Goal: Navigation & Orientation: Find specific page/section

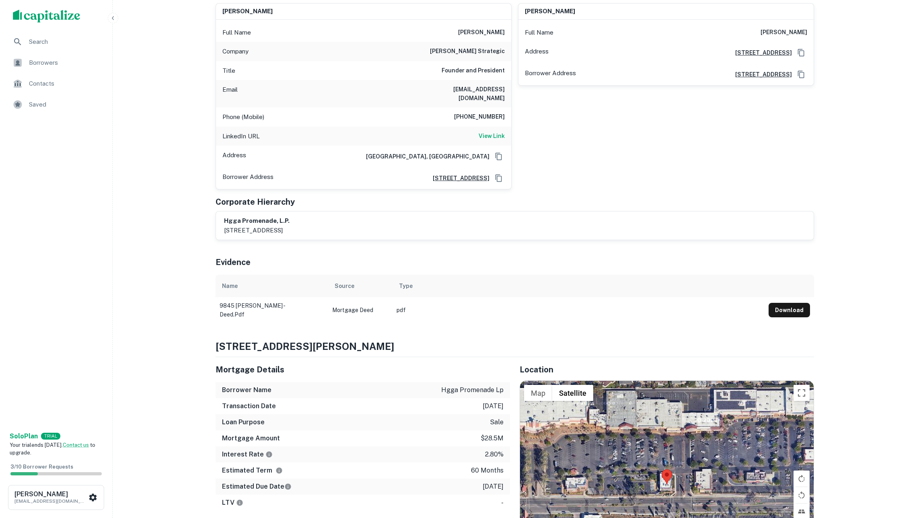
scroll to position [266, 0]
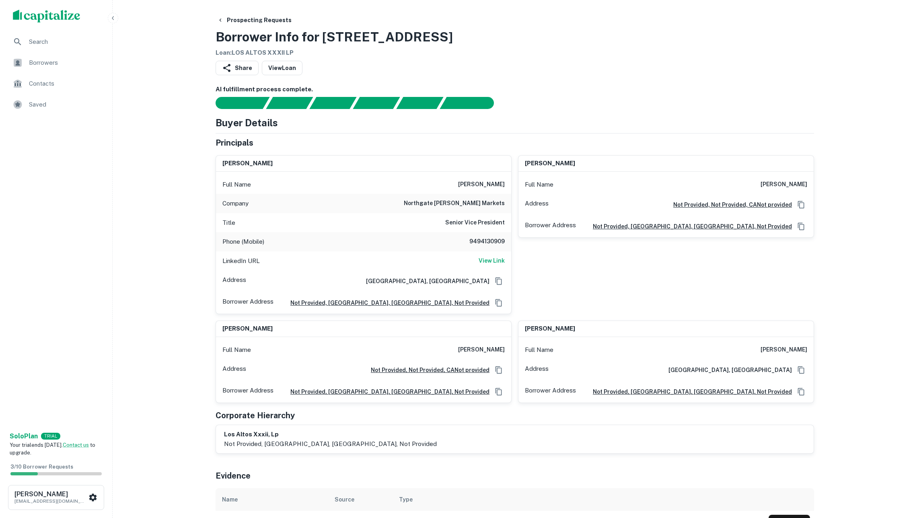
click at [58, 63] on span "Borrowers" at bounding box center [65, 63] width 72 height 10
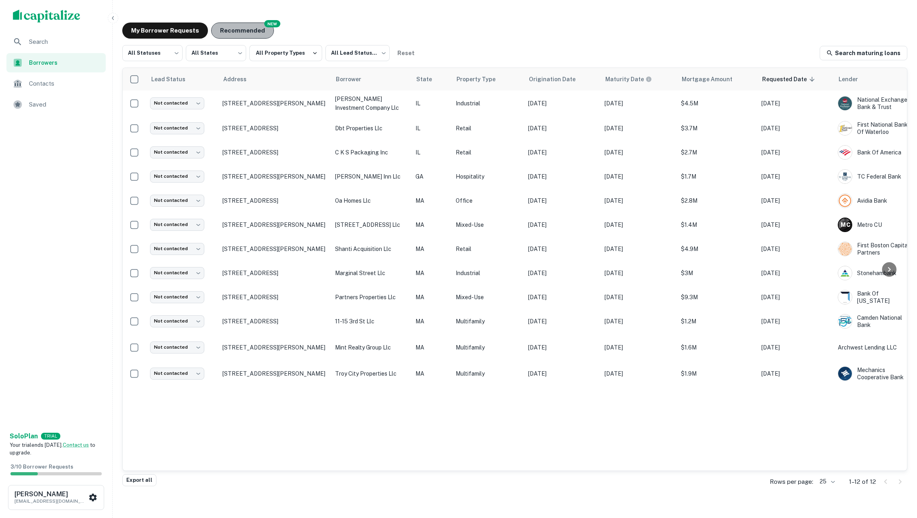
click at [236, 25] on button "Recommended" at bounding box center [242, 31] width 63 height 16
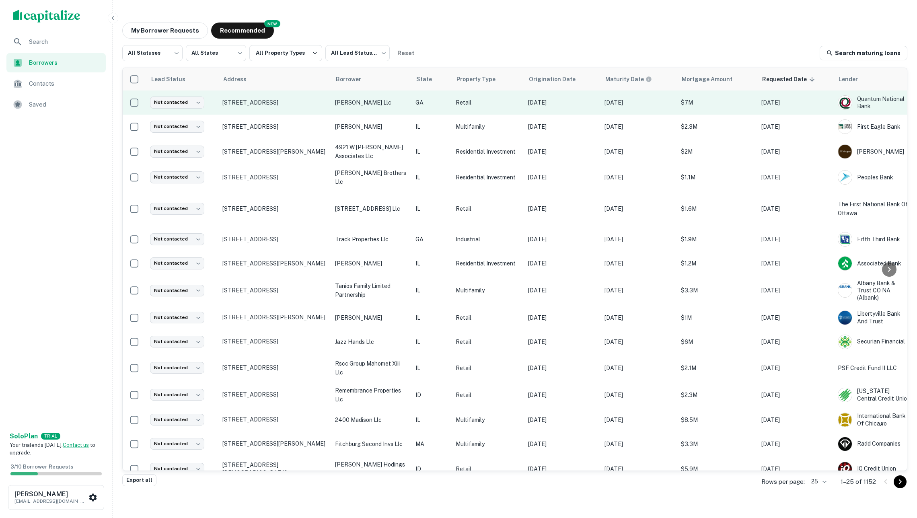
click at [393, 105] on p "ht cobb llc" at bounding box center [371, 102] width 72 height 9
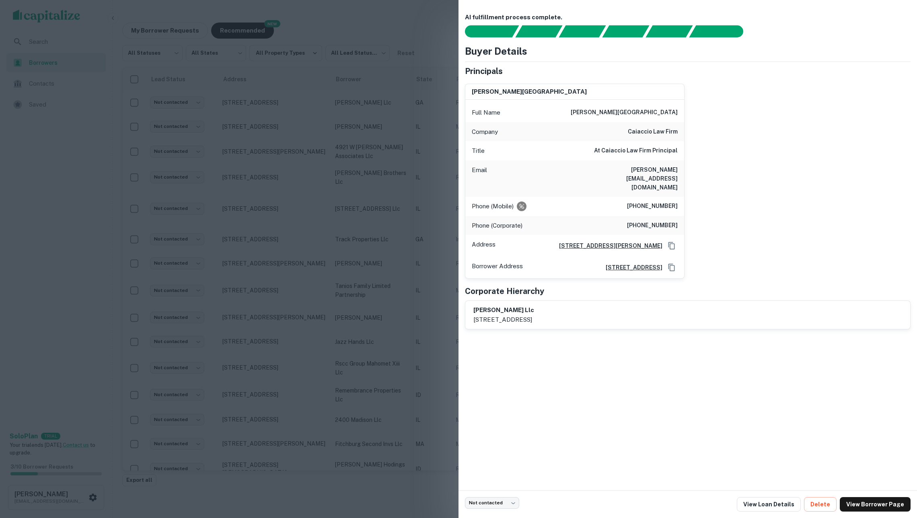
click at [400, 131] on div at bounding box center [458, 259] width 917 height 518
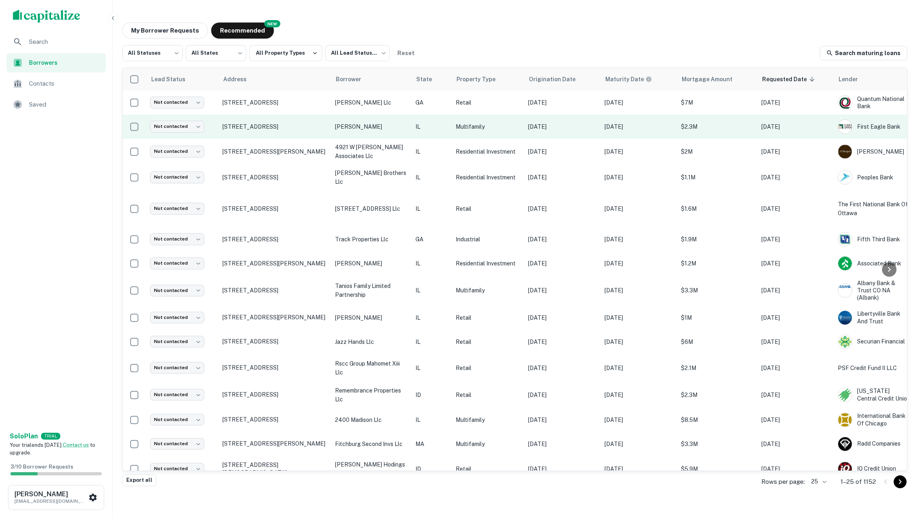
click at [395, 126] on p "cagan bryan z" at bounding box center [371, 126] width 72 height 9
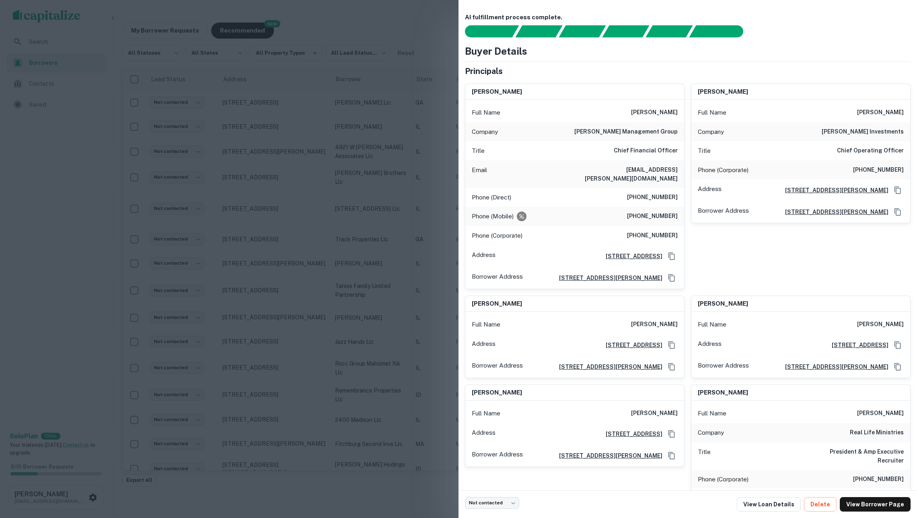
click at [408, 149] on div at bounding box center [458, 259] width 917 height 518
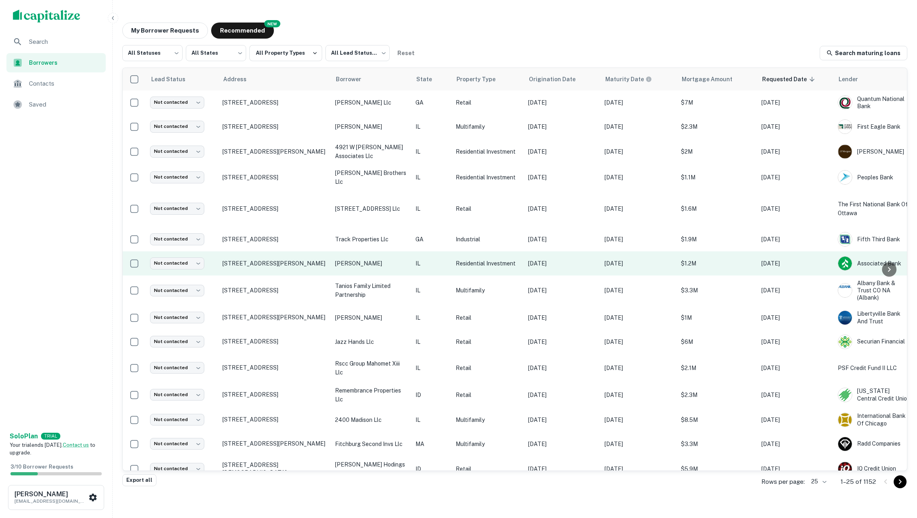
click at [392, 260] on p "mallidi thomas v" at bounding box center [371, 263] width 72 height 9
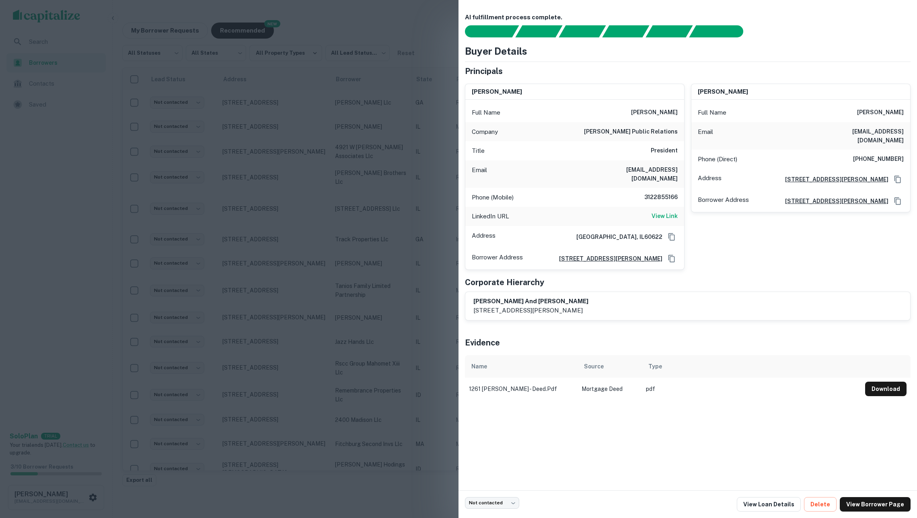
click at [393, 258] on div at bounding box center [458, 259] width 917 height 518
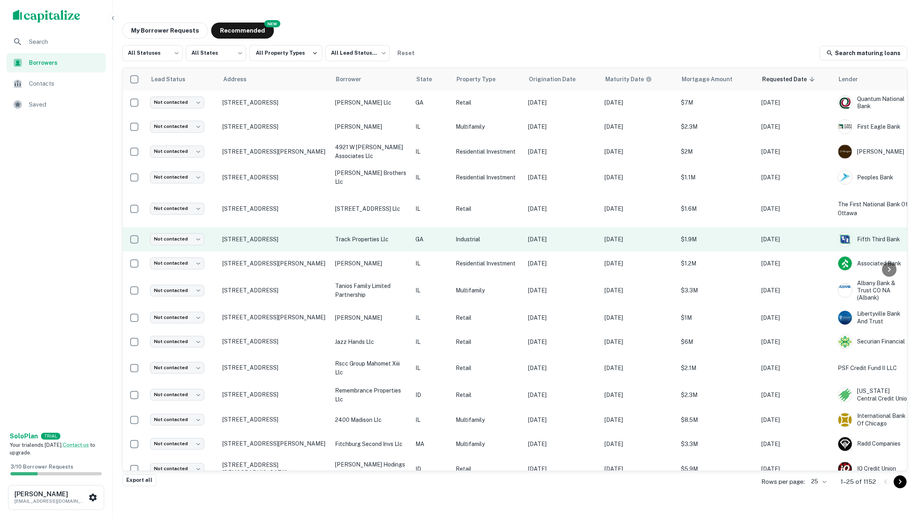
click at [390, 240] on p "track properties llc" at bounding box center [371, 239] width 72 height 9
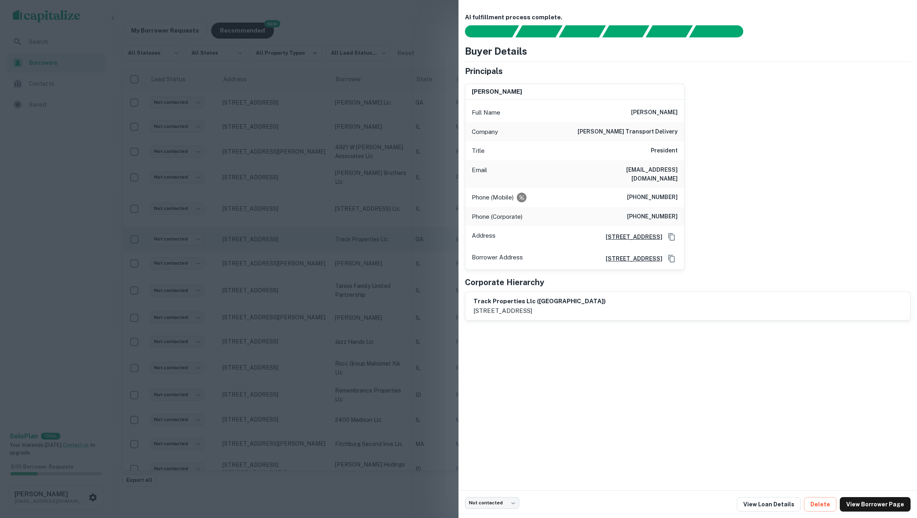
click at [390, 240] on div at bounding box center [458, 259] width 917 height 518
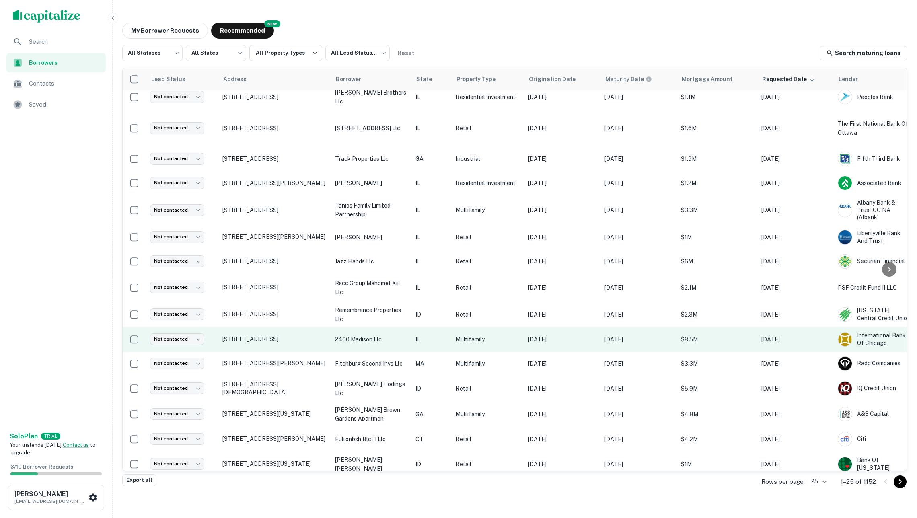
scroll to position [89, 0]
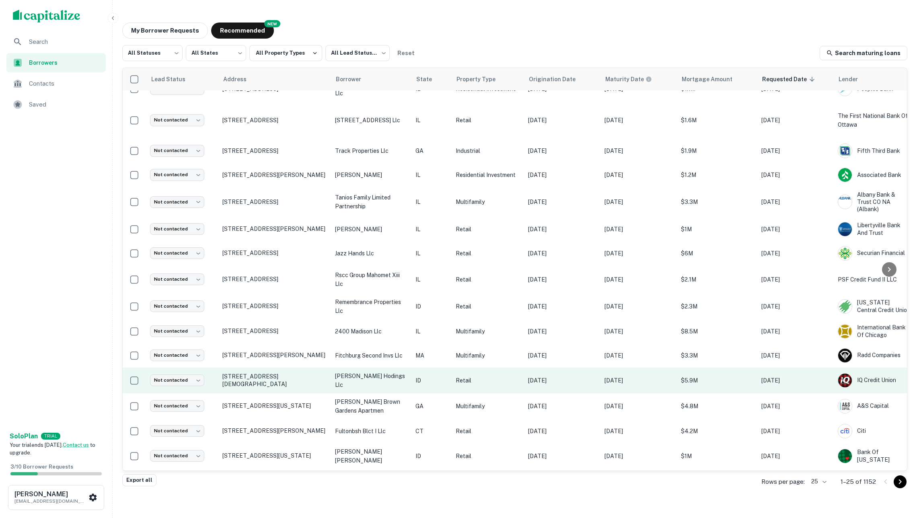
click at [406, 379] on p "stafford hodings llc" at bounding box center [371, 381] width 72 height 18
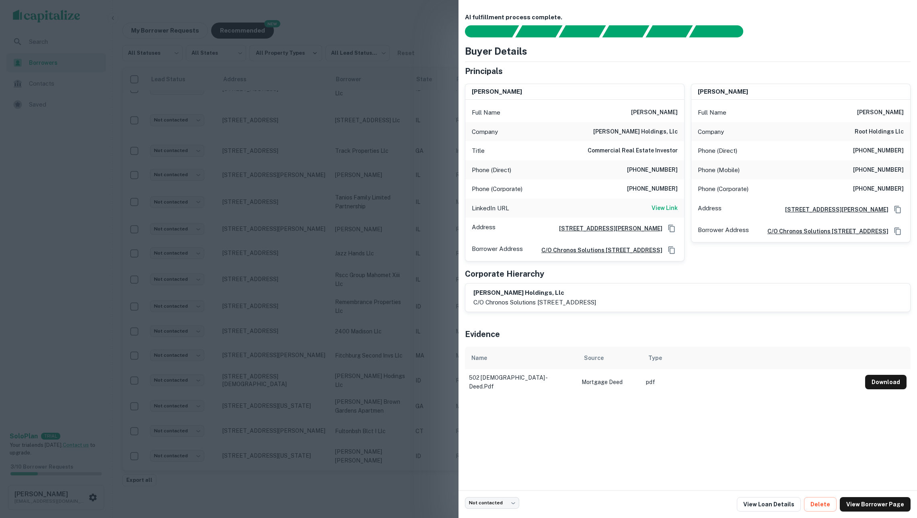
click at [396, 388] on div at bounding box center [458, 259] width 917 height 518
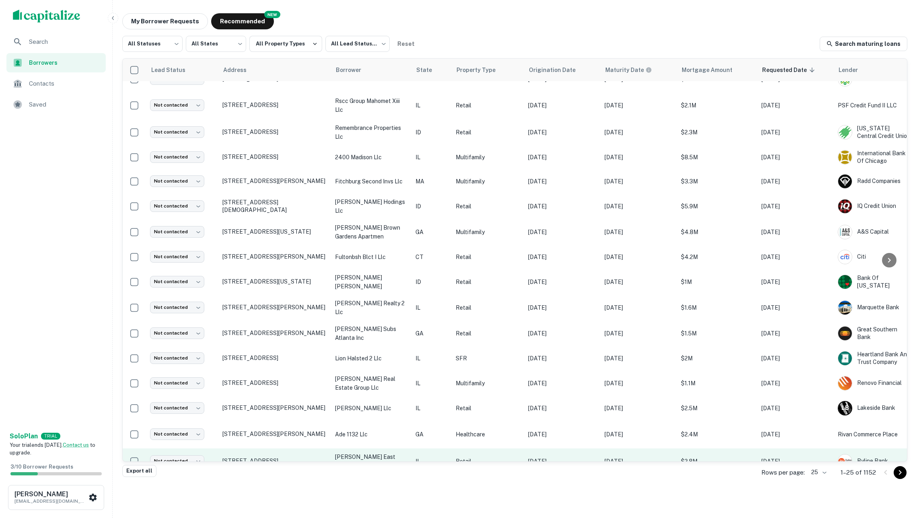
scroll to position [9, 0]
